Goal: Task Accomplishment & Management: Use online tool/utility

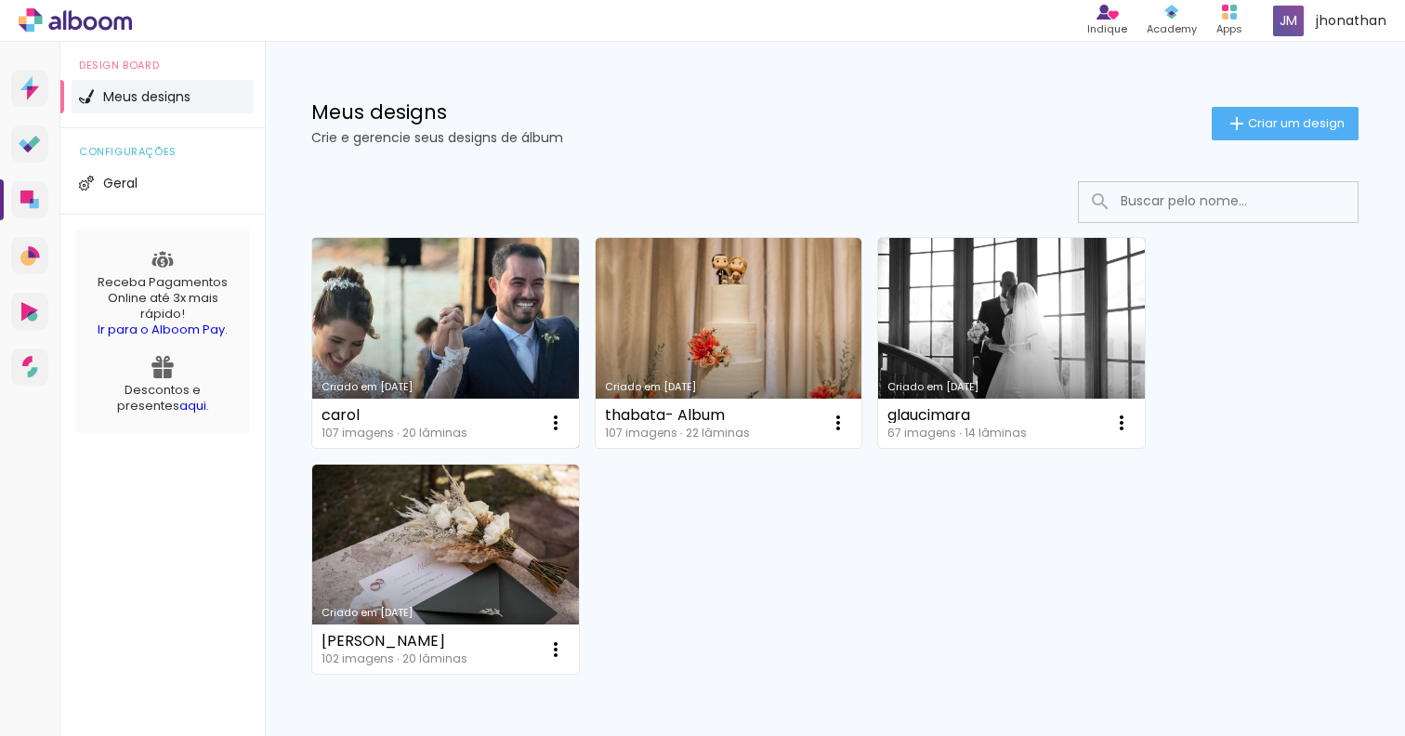
click at [472, 335] on link "Criado em [DATE]" at bounding box center [445, 343] width 267 height 210
